Goal: Task Accomplishment & Management: Complete application form

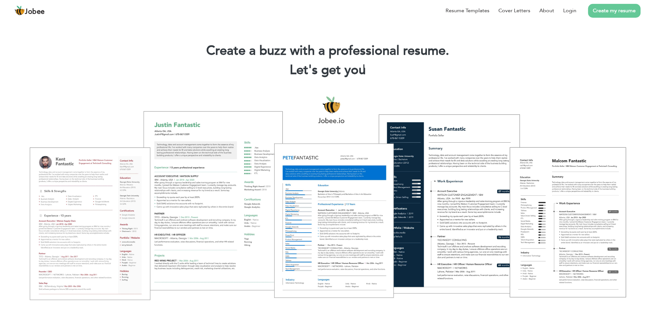
click at [466, 89] on div at bounding box center [327, 198] width 645 height 228
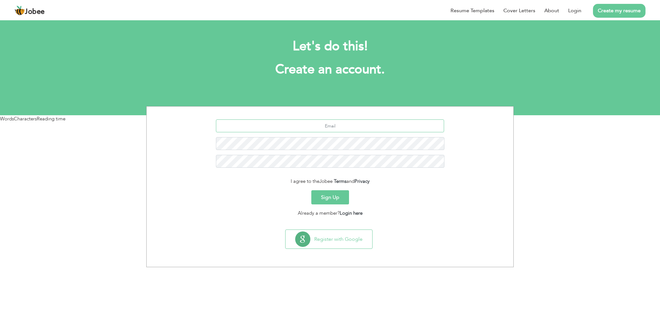
click at [361, 127] on input "text" at bounding box center [330, 126] width 228 height 13
click at [338, 126] on input "text" at bounding box center [330, 126] width 228 height 13
